Goal: Task Accomplishment & Management: Use online tool/utility

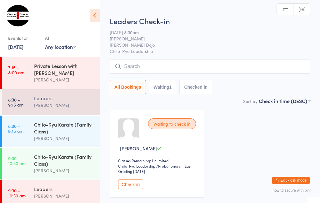
click at [124, 185] on button "Check in" at bounding box center [130, 184] width 25 height 10
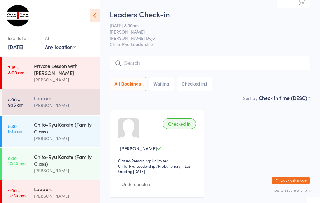
click at [58, 117] on div "Chito-Ryu Karate (Family Class) [PERSON_NAME]" at bounding box center [67, 131] width 66 height 32
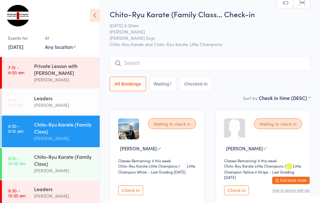
click at [268, 61] on input "search" at bounding box center [210, 63] width 201 height 14
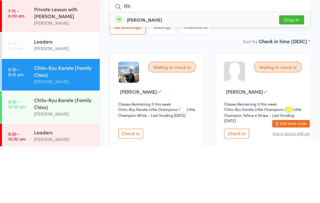
type input "Rh"
click at [295, 72] on button "Drop in" at bounding box center [291, 76] width 25 height 9
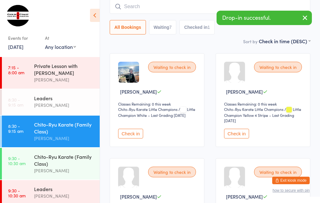
click at [163, 8] on input "search" at bounding box center [210, 6] width 201 height 14
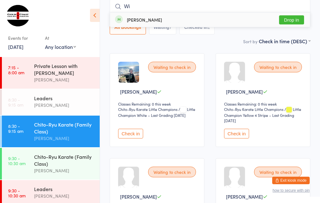
type input "Wi"
click at [295, 23] on button "Drop in" at bounding box center [291, 19] width 25 height 9
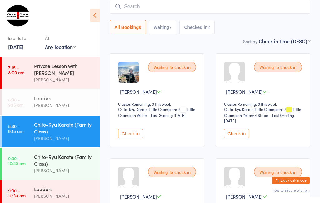
click at [51, 128] on div "Chito-Ryu Karate (Family Class)" at bounding box center [64, 128] width 60 height 14
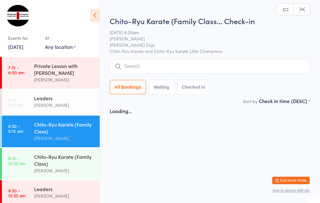
scroll to position [0, 0]
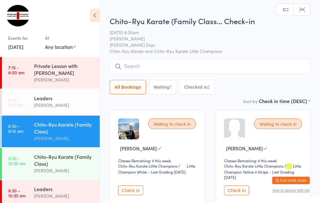
click at [151, 61] on input "search" at bounding box center [210, 66] width 201 height 14
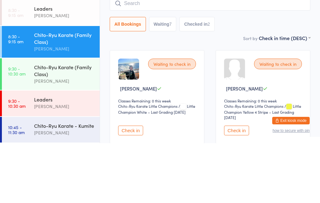
scroll to position [33, 0]
click at [61, 91] on div "Chito-Ryu Karate (Family Class)" at bounding box center [64, 98] width 60 height 14
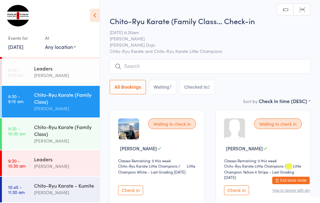
click at [157, 65] on input "search" at bounding box center [210, 66] width 201 height 14
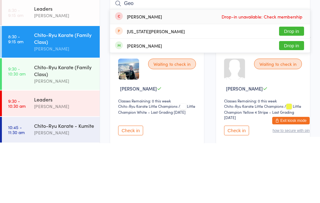
type input "Geo"
click at [293, 101] on button "Drop in" at bounding box center [291, 105] width 25 height 9
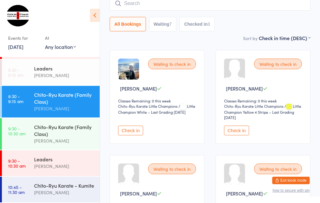
click at [145, 7] on input "search" at bounding box center [210, 3] width 201 height 14
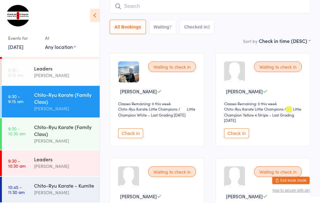
scroll to position [57, 0]
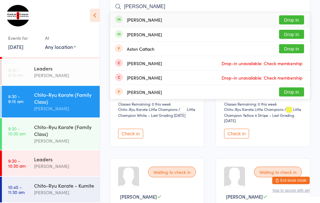
type input "[PERSON_NAME]"
click at [296, 33] on button "Drop in" at bounding box center [291, 34] width 25 height 9
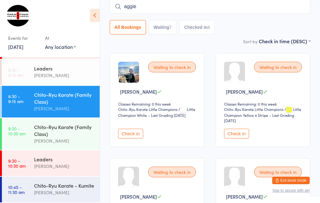
type input "aggie"
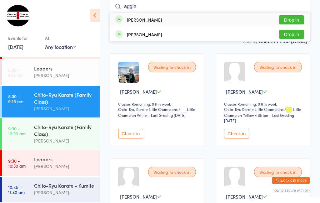
click at [298, 17] on button "Drop in" at bounding box center [291, 19] width 25 height 9
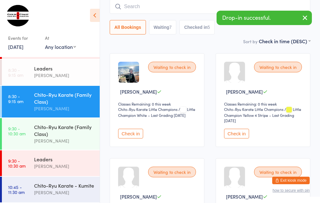
click at [133, 6] on input "search" at bounding box center [210, 6] width 201 height 14
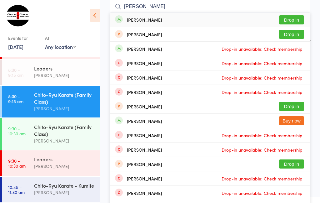
type input "[PERSON_NAME]"
click at [294, 19] on button "Drop in" at bounding box center [291, 19] width 25 height 9
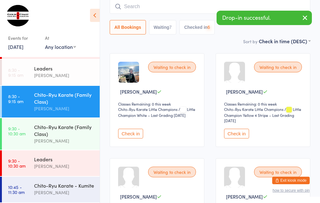
click at [137, 6] on input "search" at bounding box center [210, 6] width 201 height 14
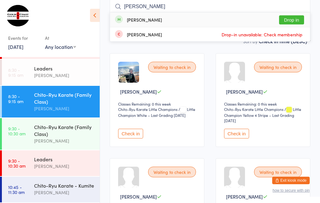
type input "[PERSON_NAME]"
click at [295, 19] on button "Drop in" at bounding box center [291, 19] width 25 height 9
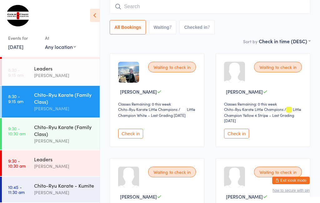
click at [132, 133] on button "Check in" at bounding box center [130, 134] width 25 height 10
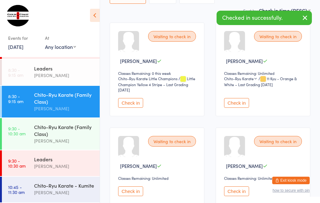
scroll to position [8, 0]
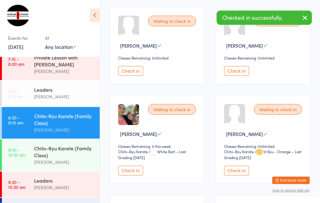
click at [132, 174] on button "Check in" at bounding box center [130, 171] width 25 height 10
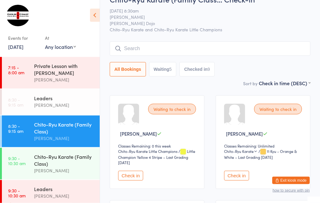
scroll to position [0, 0]
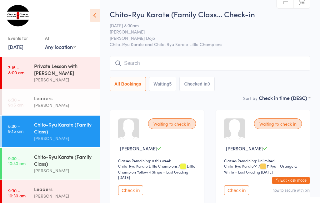
click at [134, 64] on input "search" at bounding box center [210, 63] width 201 height 14
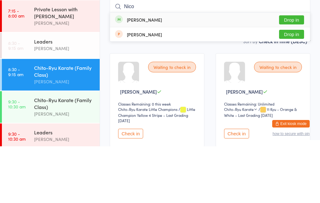
type input "Nico"
click at [291, 72] on button "Drop in" at bounding box center [291, 76] width 25 height 9
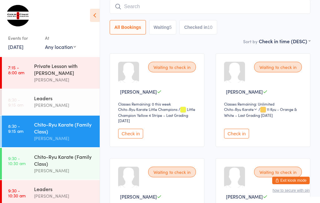
click at [275, 12] on input "search" at bounding box center [210, 6] width 201 height 14
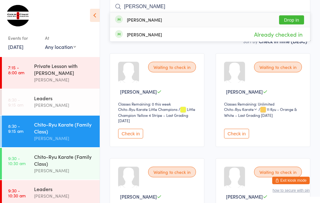
type input "[PERSON_NAME]"
click at [296, 19] on button "Drop in" at bounding box center [291, 19] width 25 height 9
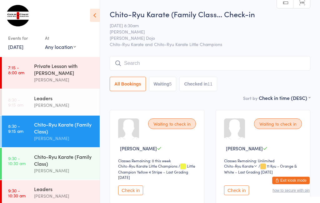
click at [292, 65] on input "search" at bounding box center [210, 63] width 201 height 14
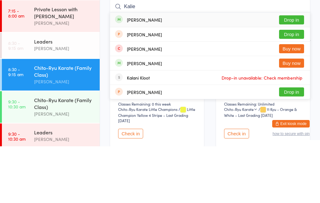
type input "Kalie"
click at [295, 72] on button "Drop in" at bounding box center [291, 76] width 25 height 9
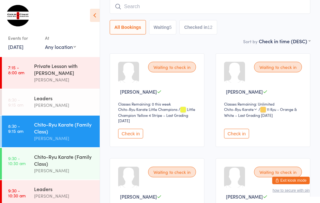
click at [243, 138] on button "Check in" at bounding box center [236, 134] width 25 height 10
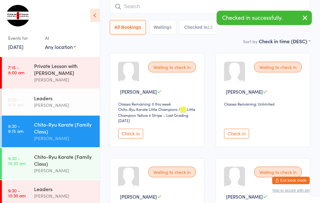
click at [127, 138] on button "Check in" at bounding box center [130, 134] width 25 height 10
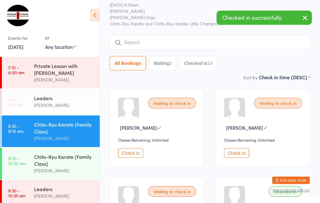
scroll to position [0, 0]
